Goal: Task Accomplishment & Management: Use online tool/utility

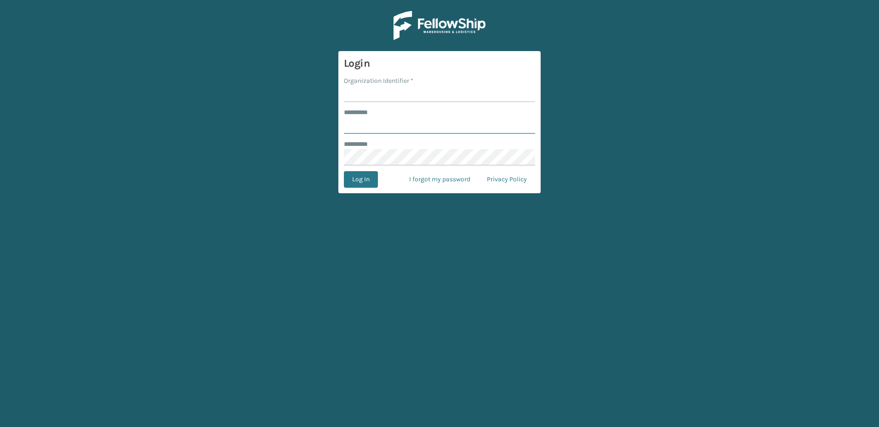
type input "********"
click at [365, 92] on input "Organization Identifier *" at bounding box center [439, 94] width 191 height 17
type input "Fellowship - East"
click at [367, 185] on button "Log In" at bounding box center [361, 179] width 34 height 17
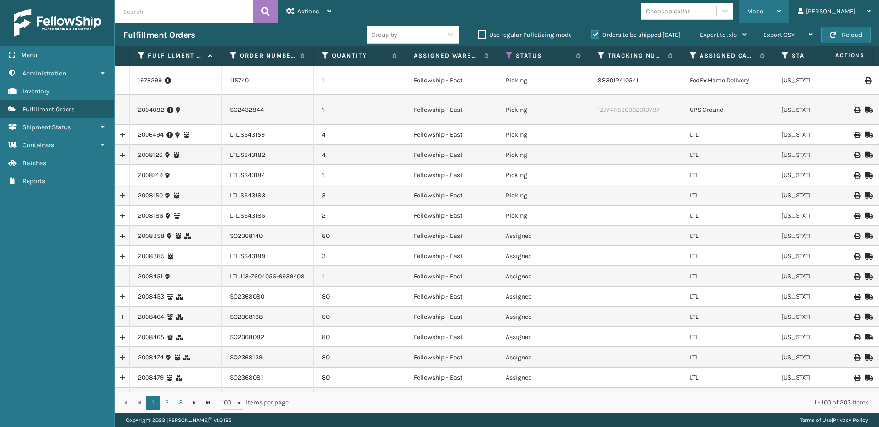
click at [781, 15] on div "Mode" at bounding box center [764, 11] width 34 height 23
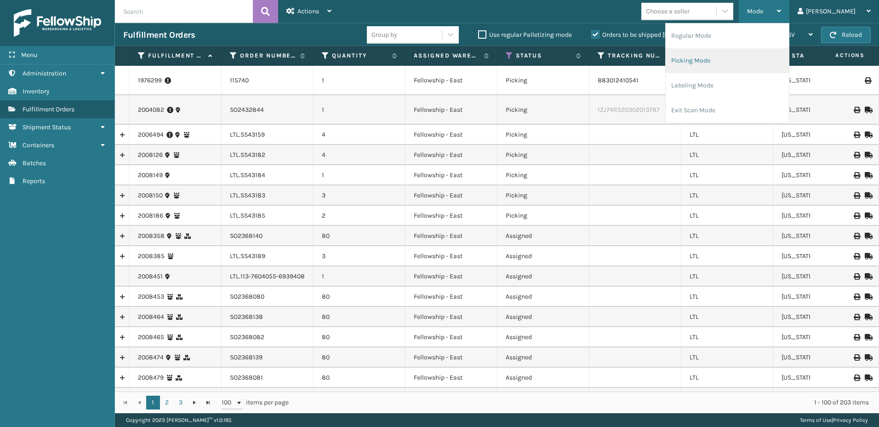
click at [716, 53] on li "Picking Mode" at bounding box center [727, 60] width 123 height 25
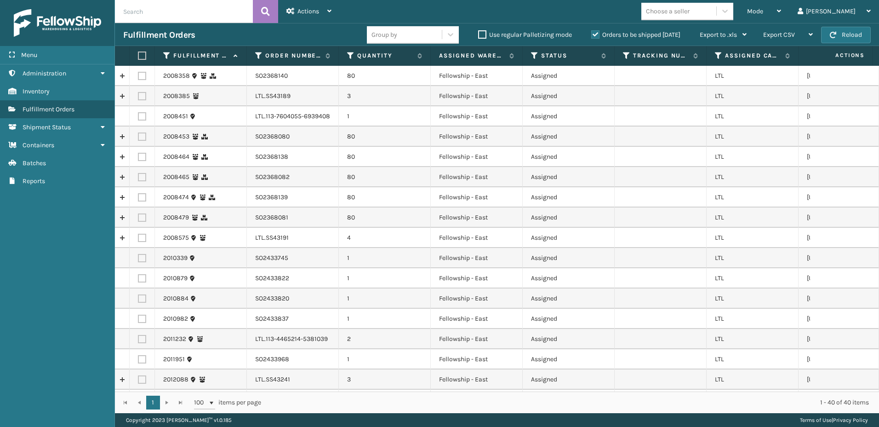
click at [142, 98] on label at bounding box center [142, 96] width 8 height 8
click at [138, 98] on input "checkbox" at bounding box center [138, 95] width 0 height 6
checkbox input "true"
click at [139, 117] on label at bounding box center [142, 116] width 8 height 8
click at [138, 117] on input "checkbox" at bounding box center [138, 115] width 0 height 6
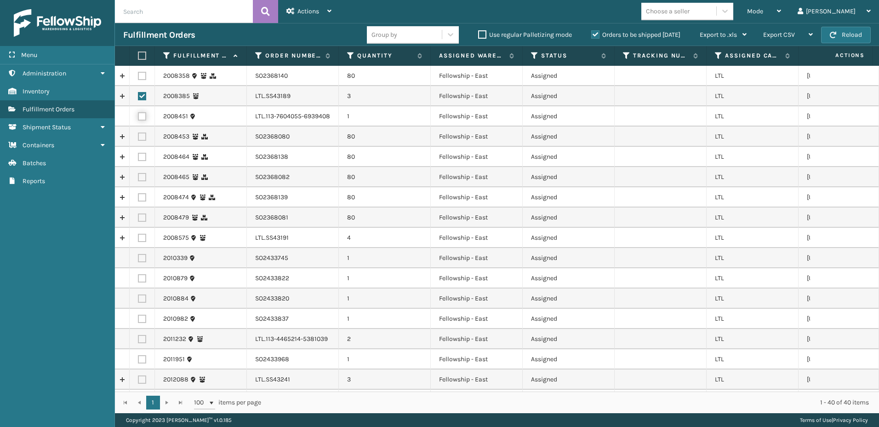
checkbox input "true"
click at [141, 240] on label at bounding box center [142, 238] width 8 height 8
click at [138, 240] on input "checkbox" at bounding box center [138, 237] width 0 height 6
checkbox input "true"
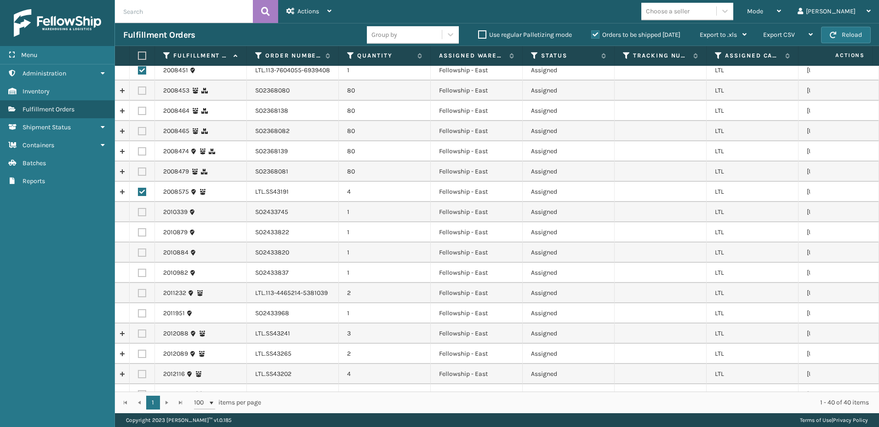
click at [140, 294] on label at bounding box center [142, 293] width 8 height 8
click at [138, 294] on input "checkbox" at bounding box center [138, 292] width 0 height 6
checkbox input "true"
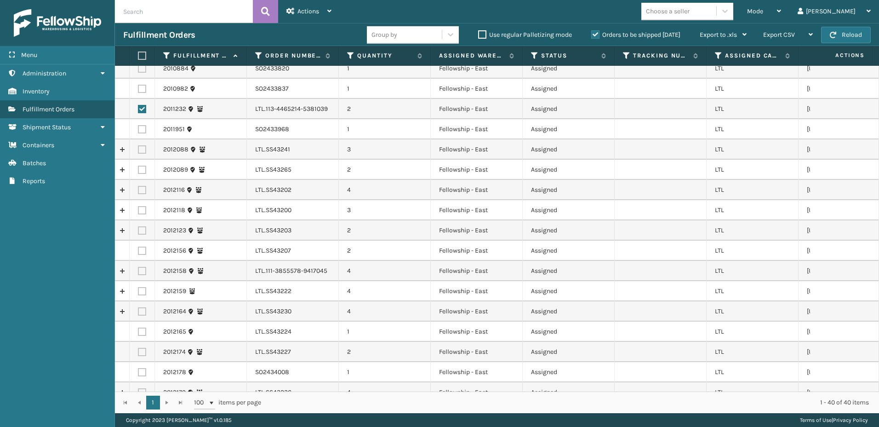
click at [141, 152] on label at bounding box center [142, 149] width 8 height 8
click at [138, 151] on input "checkbox" at bounding box center [138, 148] width 0 height 6
checkbox input "true"
click at [144, 172] on label at bounding box center [142, 170] width 8 height 8
click at [138, 172] on input "checkbox" at bounding box center [138, 169] width 0 height 6
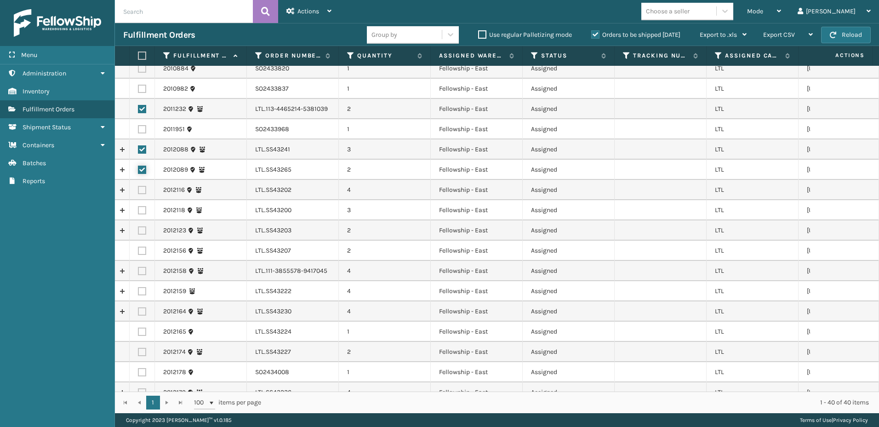
checkbox input "true"
click at [143, 188] on label at bounding box center [142, 190] width 8 height 8
click at [138, 188] on input "checkbox" at bounding box center [138, 189] width 0 height 6
checkbox input "true"
click at [143, 212] on label at bounding box center [142, 210] width 8 height 8
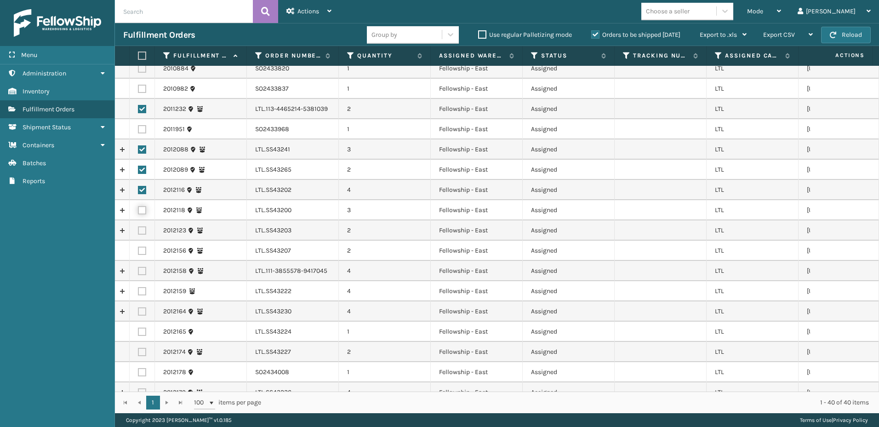
click at [138, 212] on input "checkbox" at bounding box center [138, 209] width 0 height 6
checkbox input "true"
click at [143, 228] on label at bounding box center [142, 230] width 8 height 8
click at [138, 228] on input "checkbox" at bounding box center [138, 229] width 0 height 6
checkbox input "true"
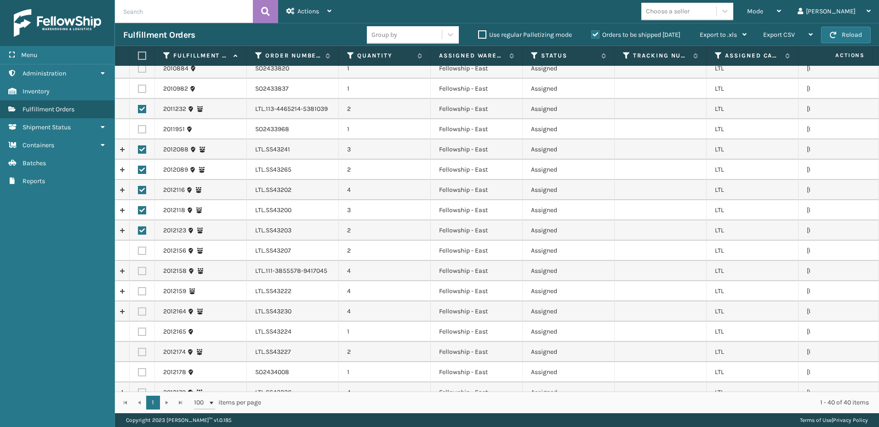
click at [141, 250] on label at bounding box center [142, 250] width 8 height 8
click at [138, 250] on input "checkbox" at bounding box center [138, 249] width 0 height 6
checkbox input "true"
click at [143, 273] on label at bounding box center [142, 271] width 8 height 8
click at [138, 273] on input "checkbox" at bounding box center [138, 270] width 0 height 6
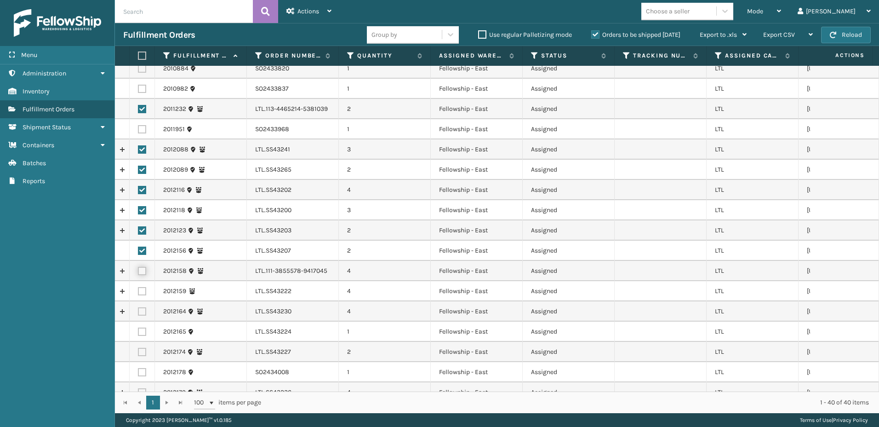
checkbox input "true"
click at [144, 292] on label at bounding box center [142, 291] width 8 height 8
click at [138, 292] on input "checkbox" at bounding box center [138, 290] width 0 height 6
checkbox input "true"
click at [141, 312] on label at bounding box center [142, 311] width 8 height 8
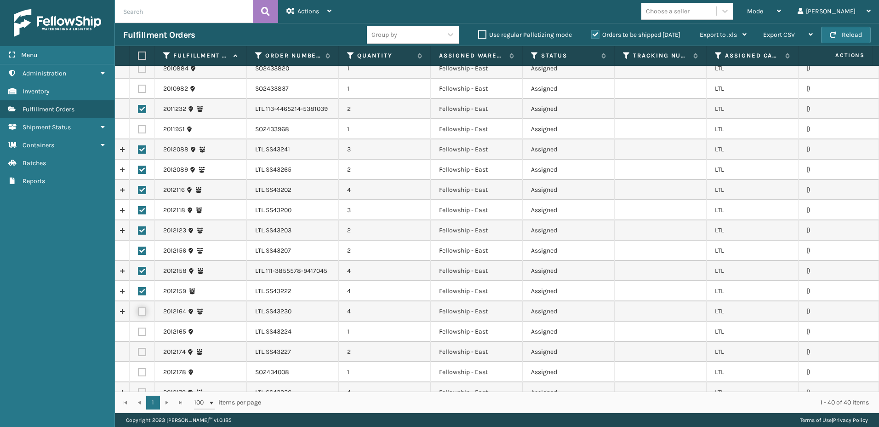
click at [138, 312] on input "checkbox" at bounding box center [138, 310] width 0 height 6
checkbox input "true"
click at [142, 330] on label at bounding box center [142, 331] width 8 height 8
click at [138, 330] on input "checkbox" at bounding box center [138, 330] width 0 height 6
checkbox input "true"
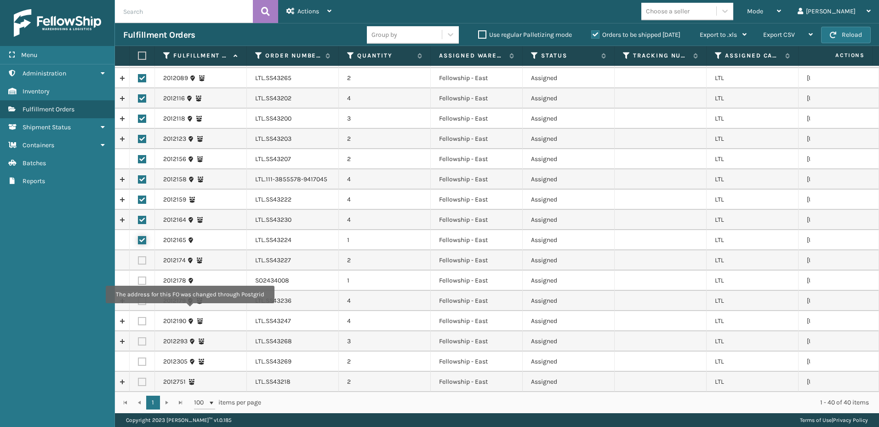
scroll to position [322, 0]
click at [141, 262] on label at bounding box center [142, 260] width 8 height 8
click at [138, 262] on input "checkbox" at bounding box center [138, 259] width 0 height 6
checkbox input "true"
click at [142, 279] on label at bounding box center [142, 280] width 8 height 8
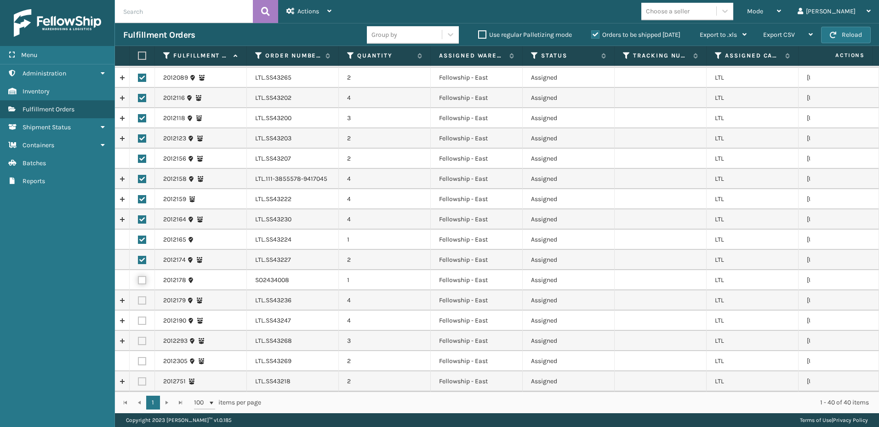
click at [138, 279] on input "checkbox" at bounding box center [138, 279] width 0 height 6
click at [142, 279] on label at bounding box center [142, 280] width 8 height 8
click at [138, 279] on input "checkbox" at bounding box center [138, 279] width 0 height 6
checkbox input "false"
click at [139, 297] on label at bounding box center [142, 300] width 8 height 8
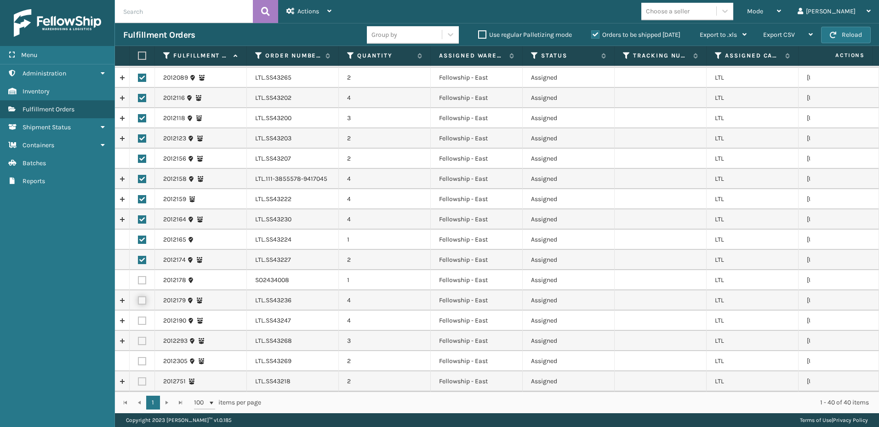
click at [138, 297] on input "checkbox" at bounding box center [138, 299] width 0 height 6
checkbox input "true"
click at [143, 318] on label at bounding box center [142, 320] width 8 height 8
click at [138, 318] on input "checkbox" at bounding box center [138, 319] width 0 height 6
checkbox input "true"
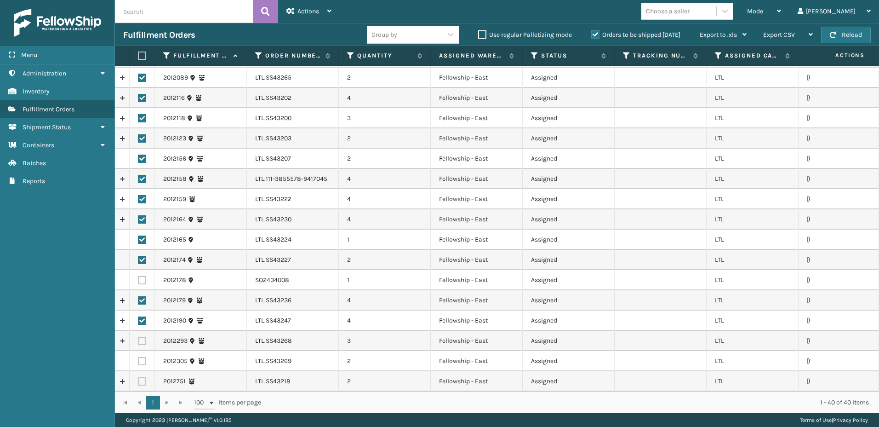
click at [143, 343] on label at bounding box center [142, 341] width 8 height 8
click at [138, 343] on input "checkbox" at bounding box center [138, 340] width 0 height 6
checkbox input "true"
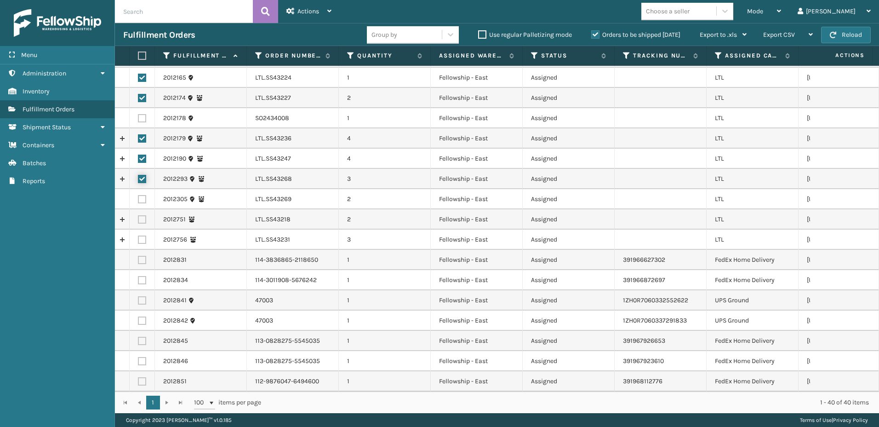
scroll to position [491, 0]
click at [140, 195] on label at bounding box center [142, 199] width 8 height 8
click at [138, 195] on input "checkbox" at bounding box center [138, 198] width 0 height 6
checkbox input "true"
click at [143, 215] on label at bounding box center [142, 219] width 8 height 8
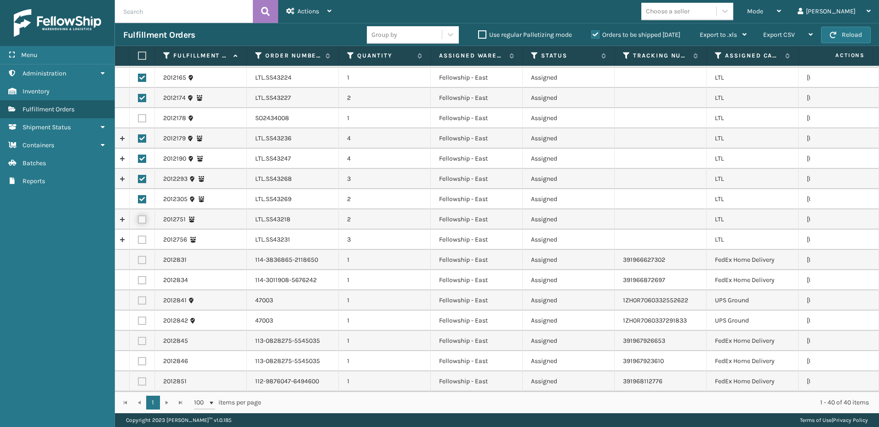
click at [138, 215] on input "checkbox" at bounding box center [138, 218] width 0 height 6
checkbox input "true"
click at [144, 235] on label at bounding box center [142, 239] width 8 height 8
click at [138, 235] on input "checkbox" at bounding box center [138, 238] width 0 height 6
checkbox input "true"
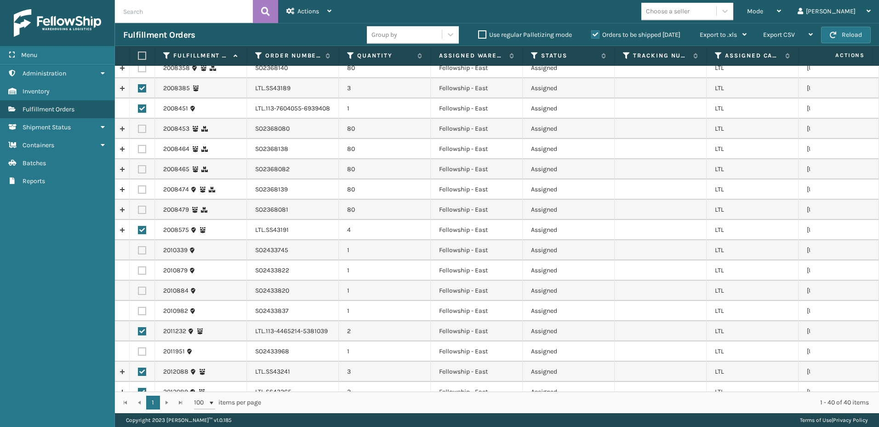
scroll to position [0, 0]
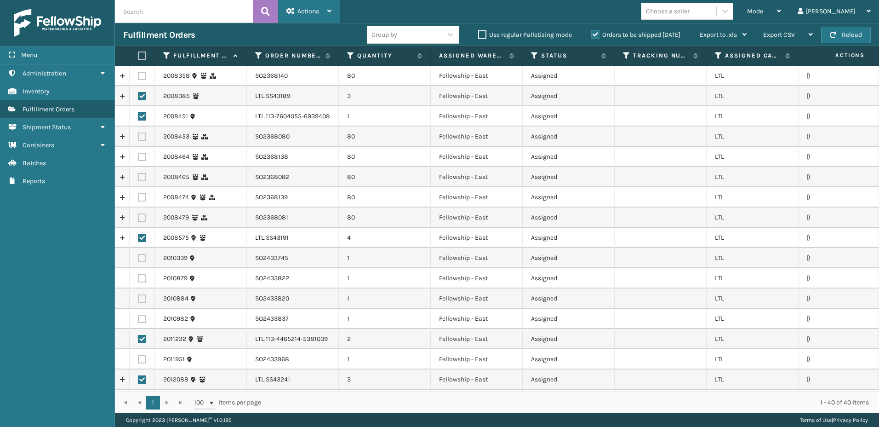
click at [300, 18] on div "Actions" at bounding box center [309, 11] width 45 height 23
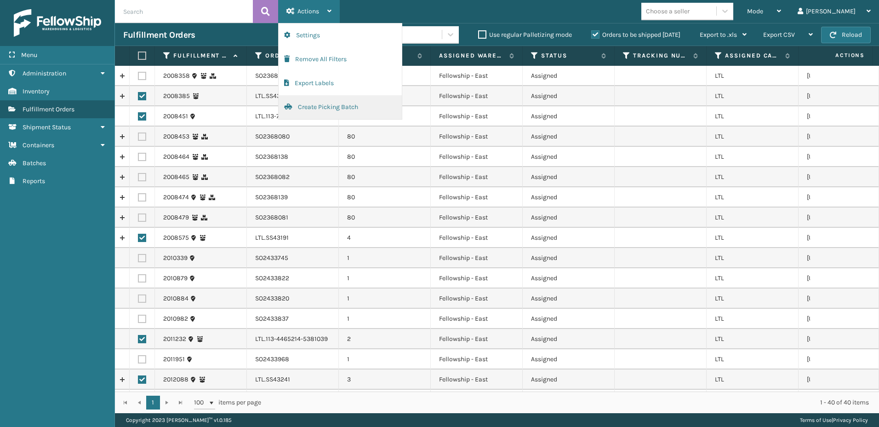
click at [301, 103] on button "Create Picking Batch" at bounding box center [340, 107] width 123 height 24
